Goal: Information Seeking & Learning: Learn about a topic

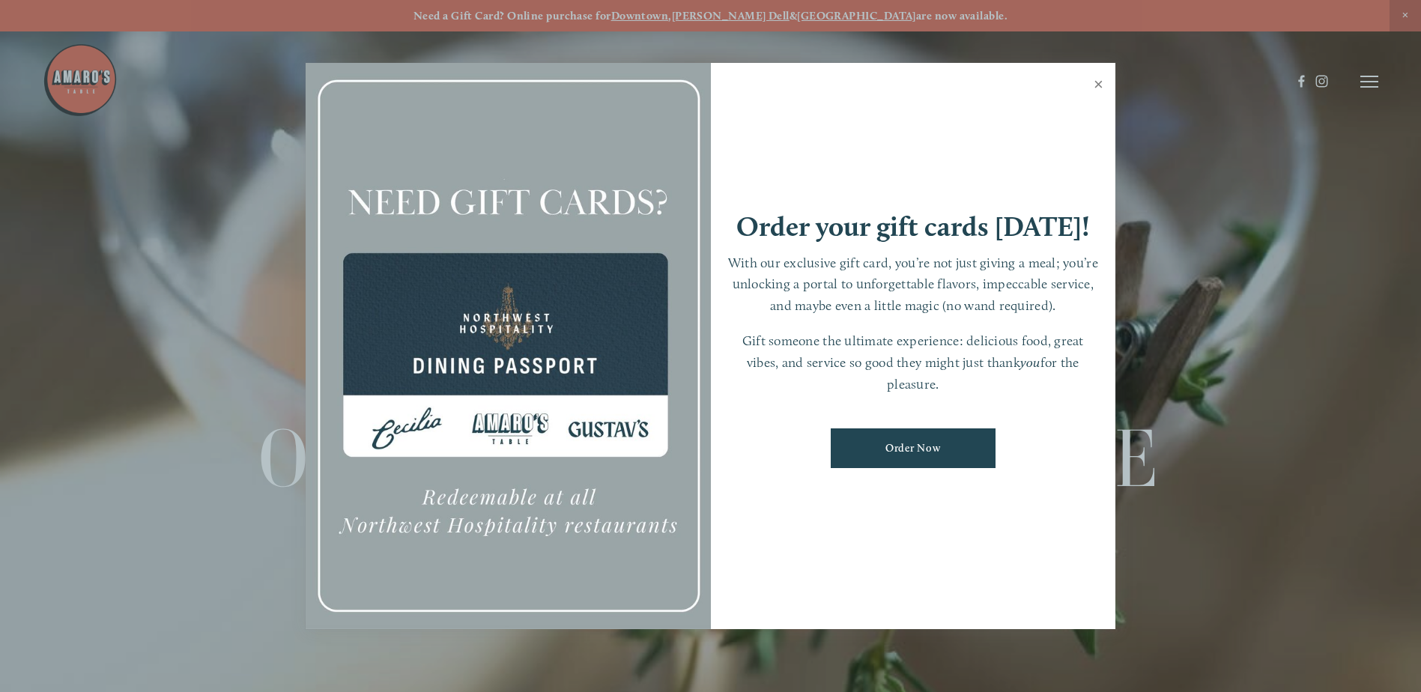
click at [1091, 81] on link "Close" at bounding box center [1098, 86] width 29 height 42
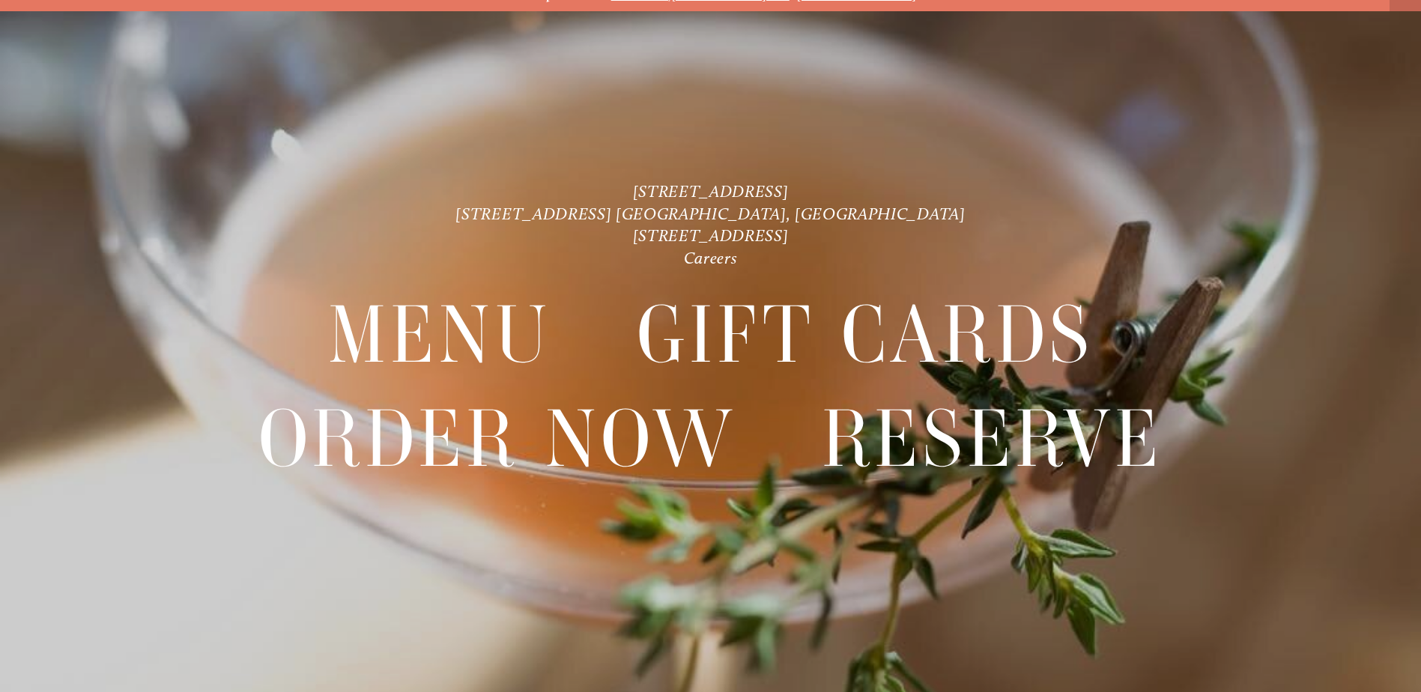
scroll to position [31, 0]
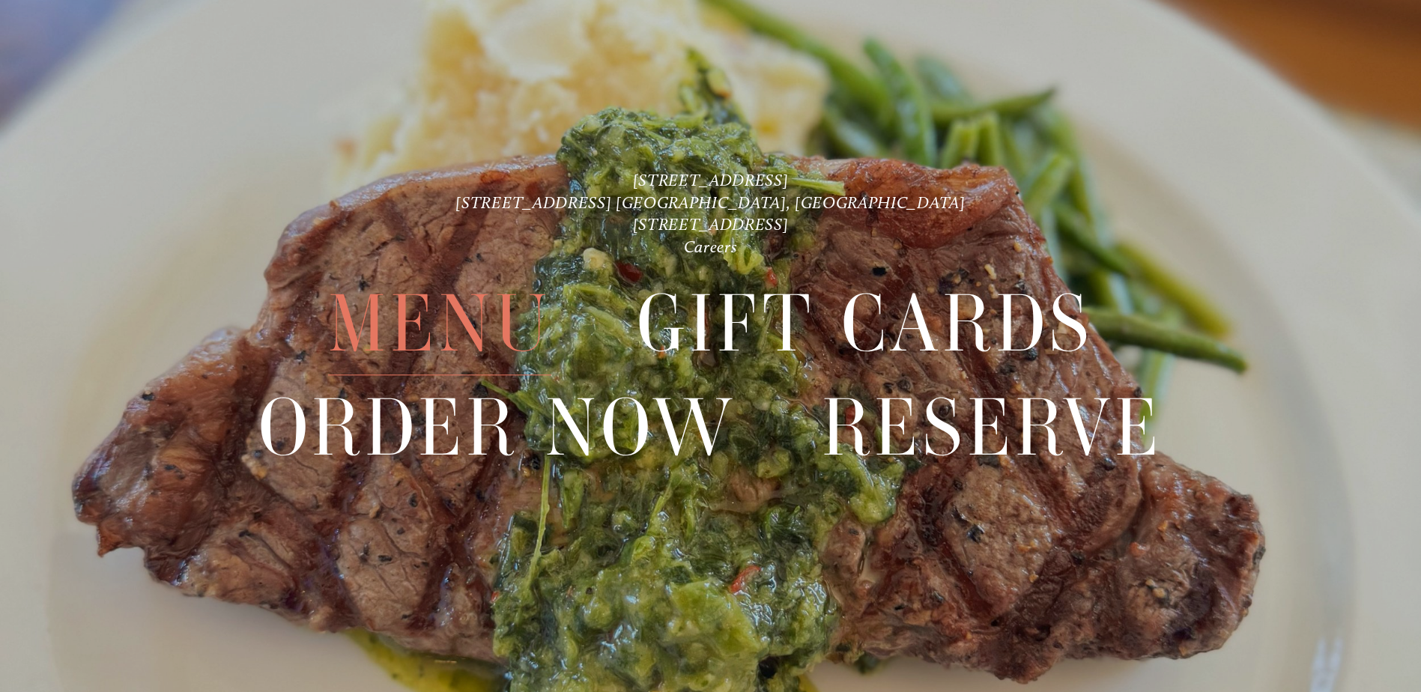
click at [413, 330] on span "Menu" at bounding box center [439, 324] width 223 height 103
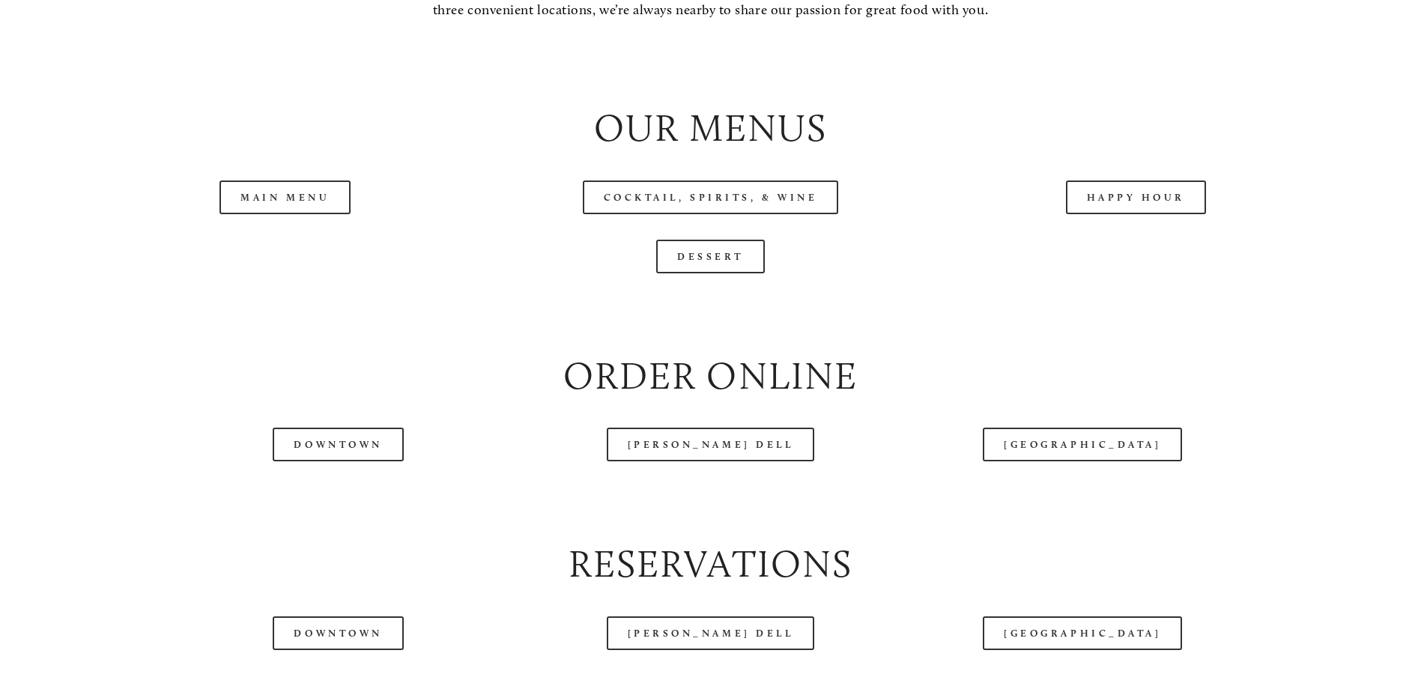
scroll to position [1722, 0]
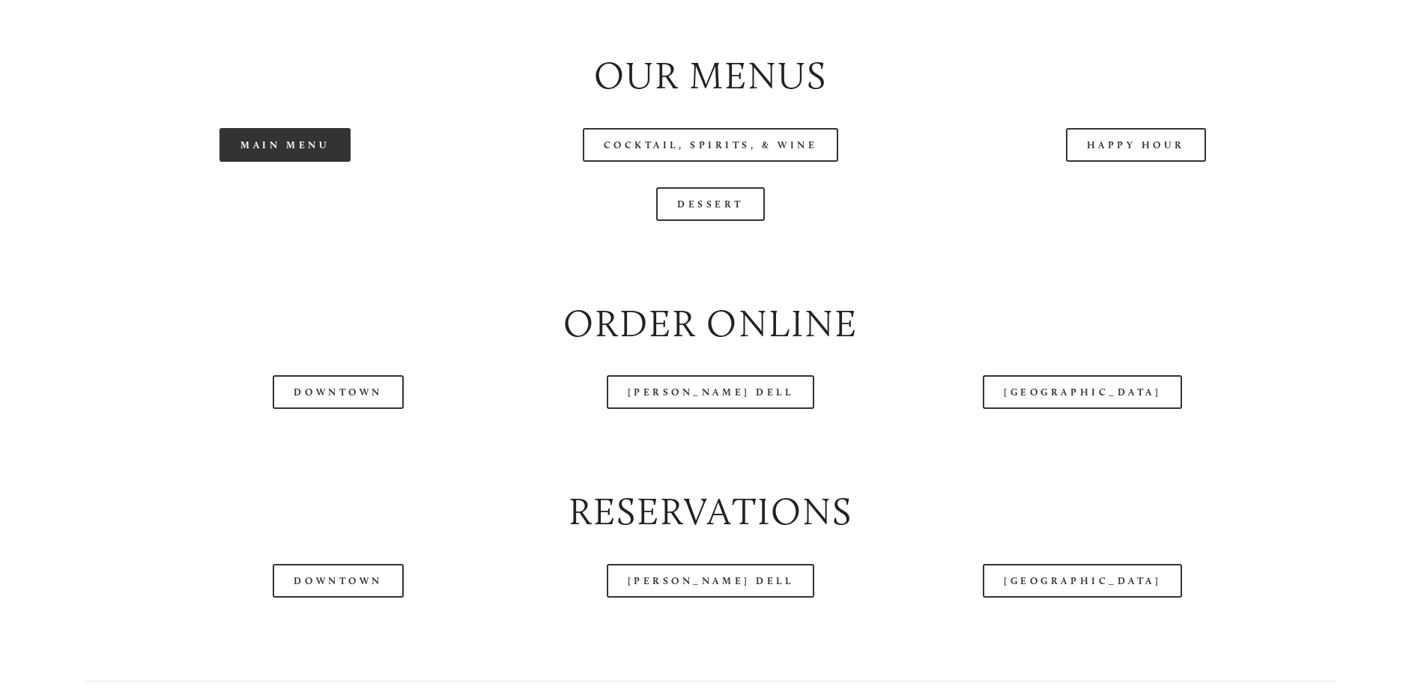
click at [267, 162] on link "Main Menu" at bounding box center [284, 145] width 131 height 34
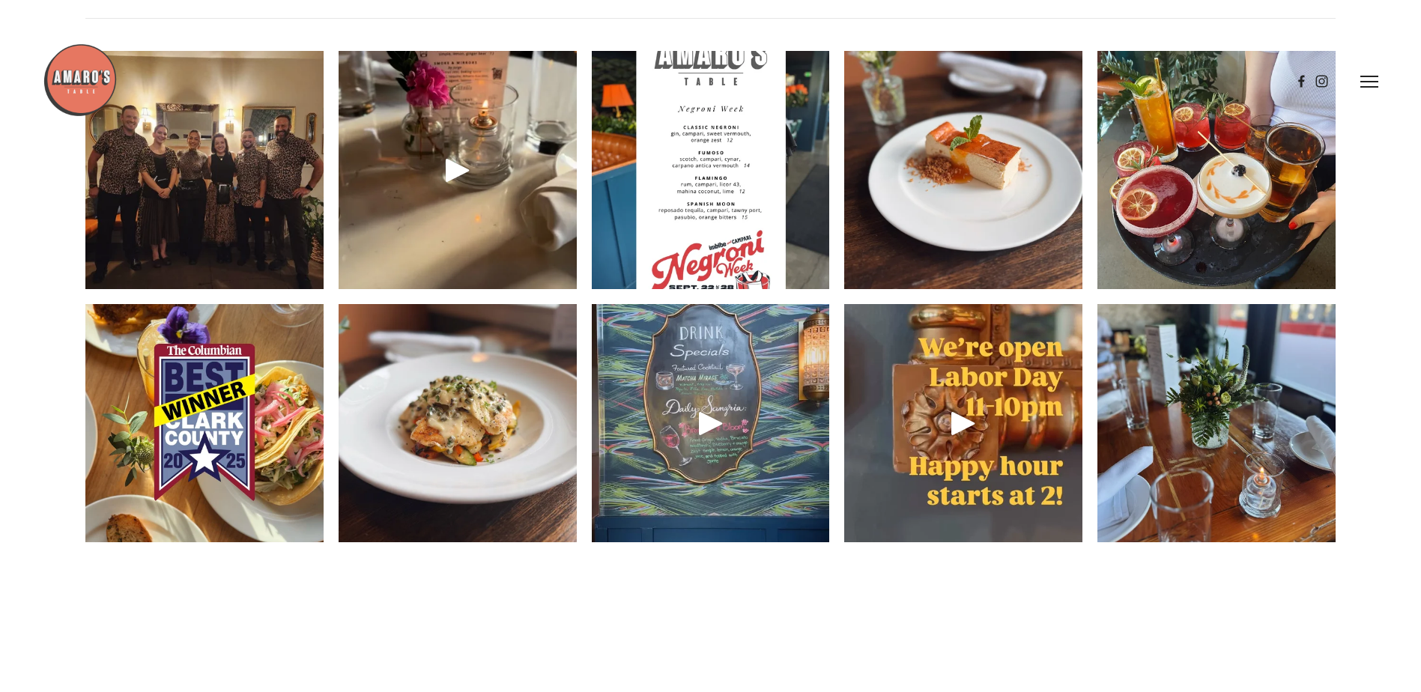
scroll to position [2247, 0]
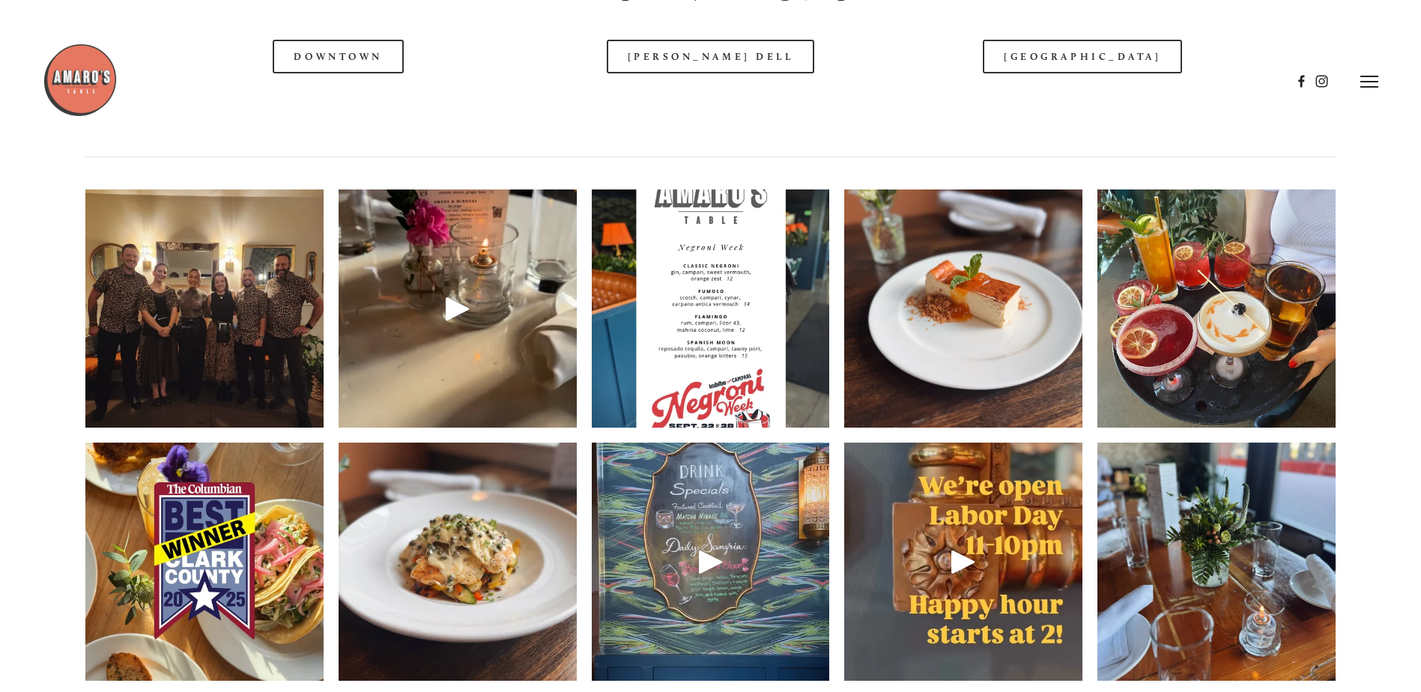
click at [698, 407] on img at bounding box center [711, 309] width 238 height 318
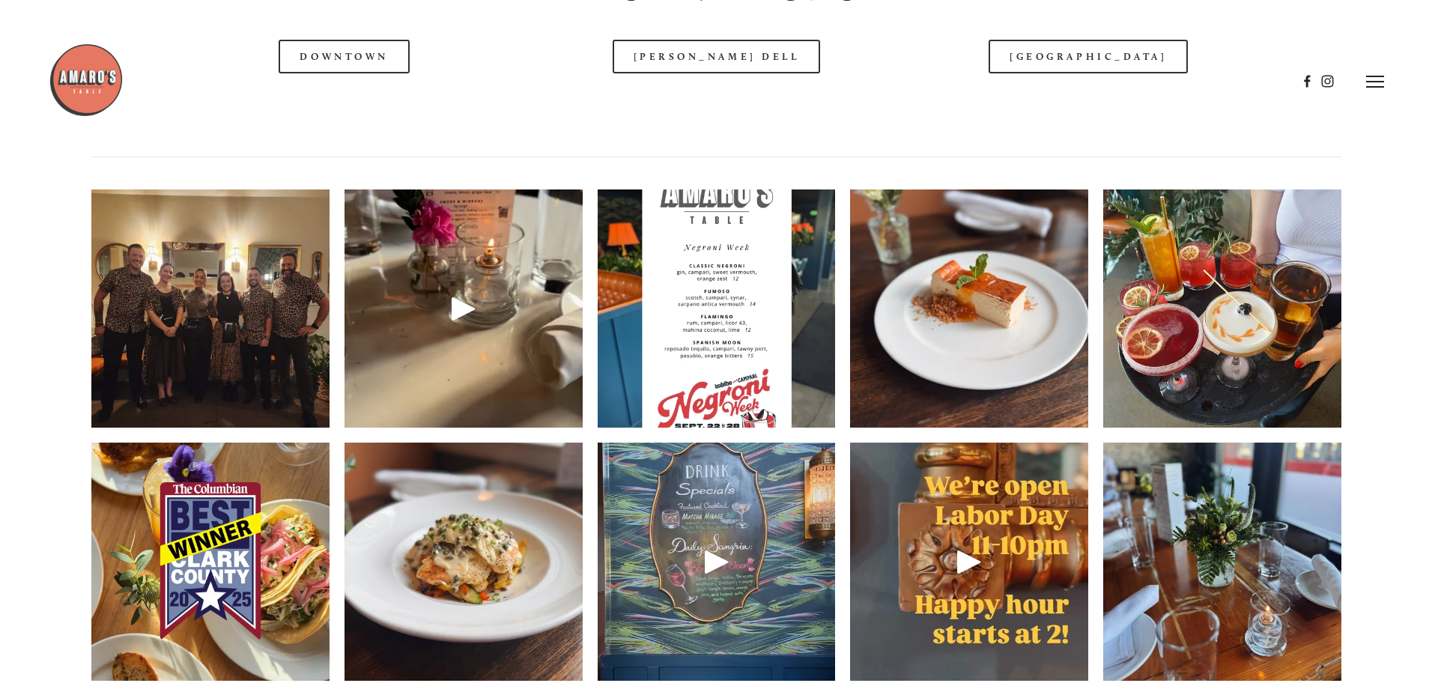
scroll to position [2207, 0]
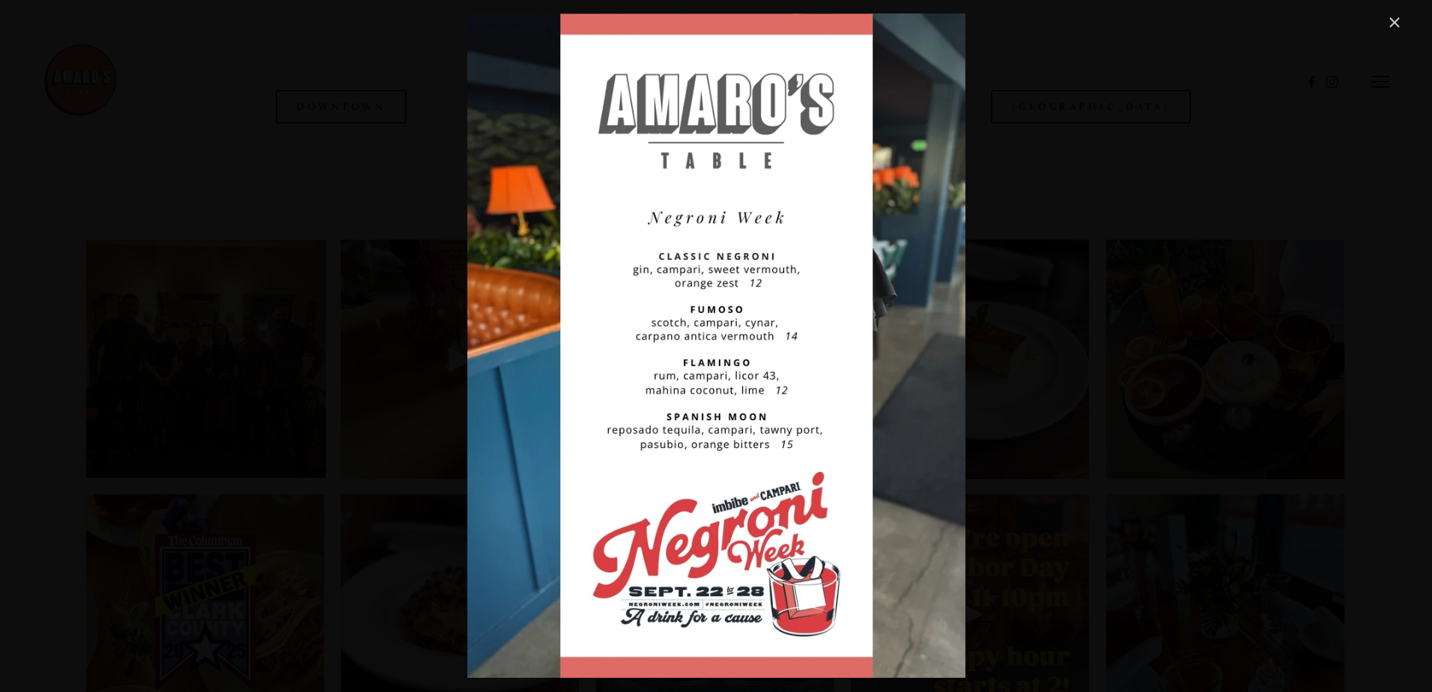
click at [1391, 23] on link "Close" at bounding box center [1394, 22] width 18 height 18
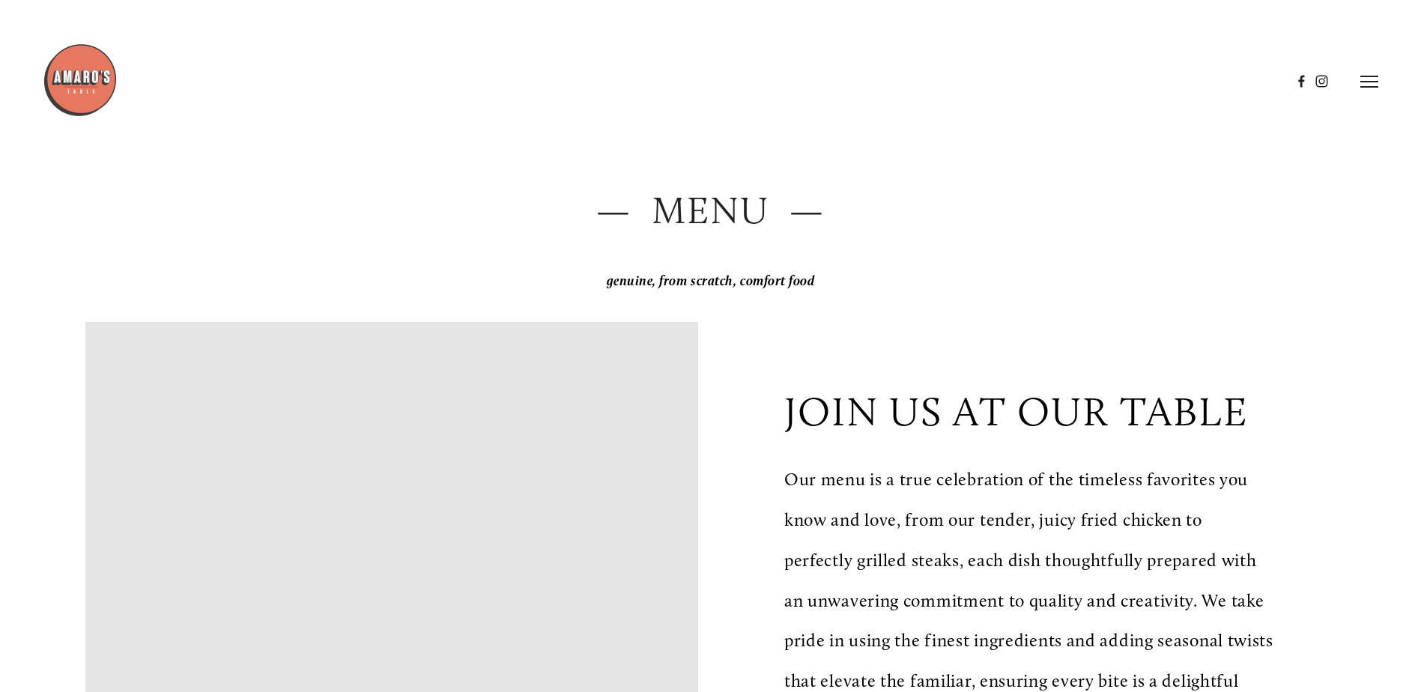
scroll to position [0, 0]
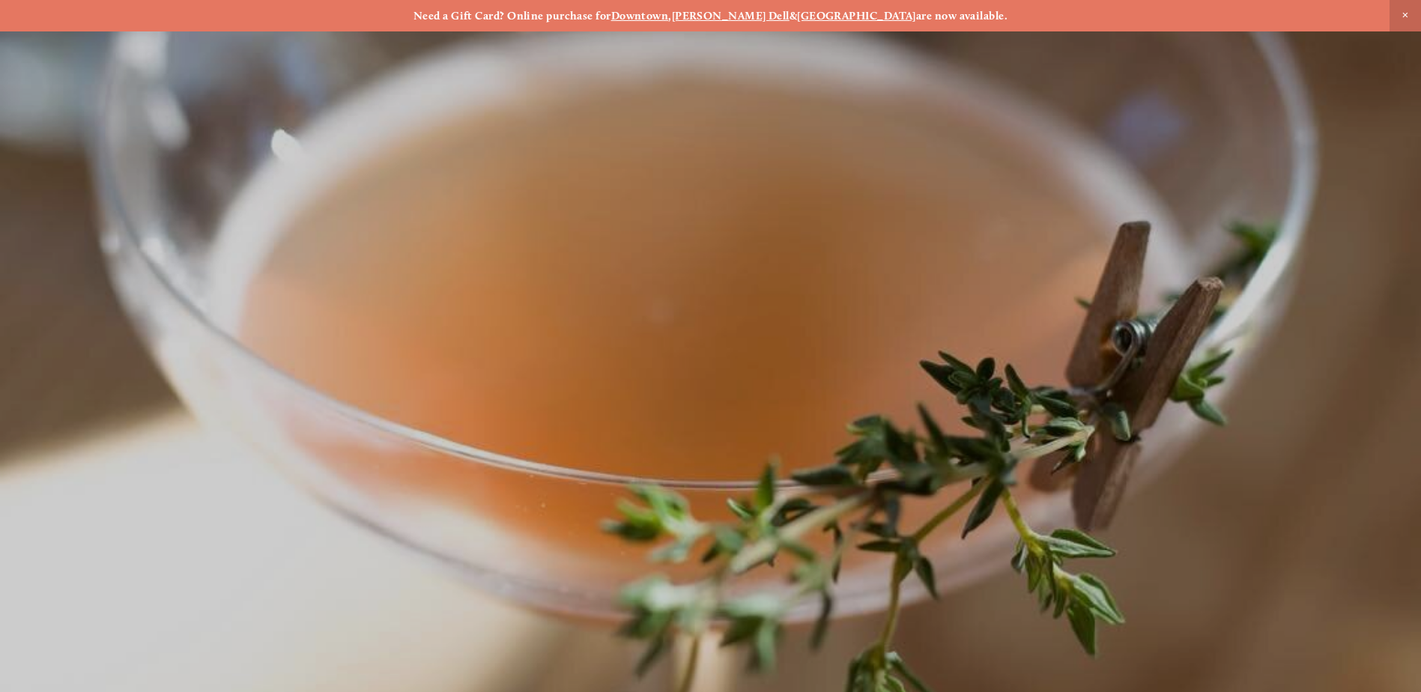
scroll to position [31, 0]
